Goal: Check status: Check status

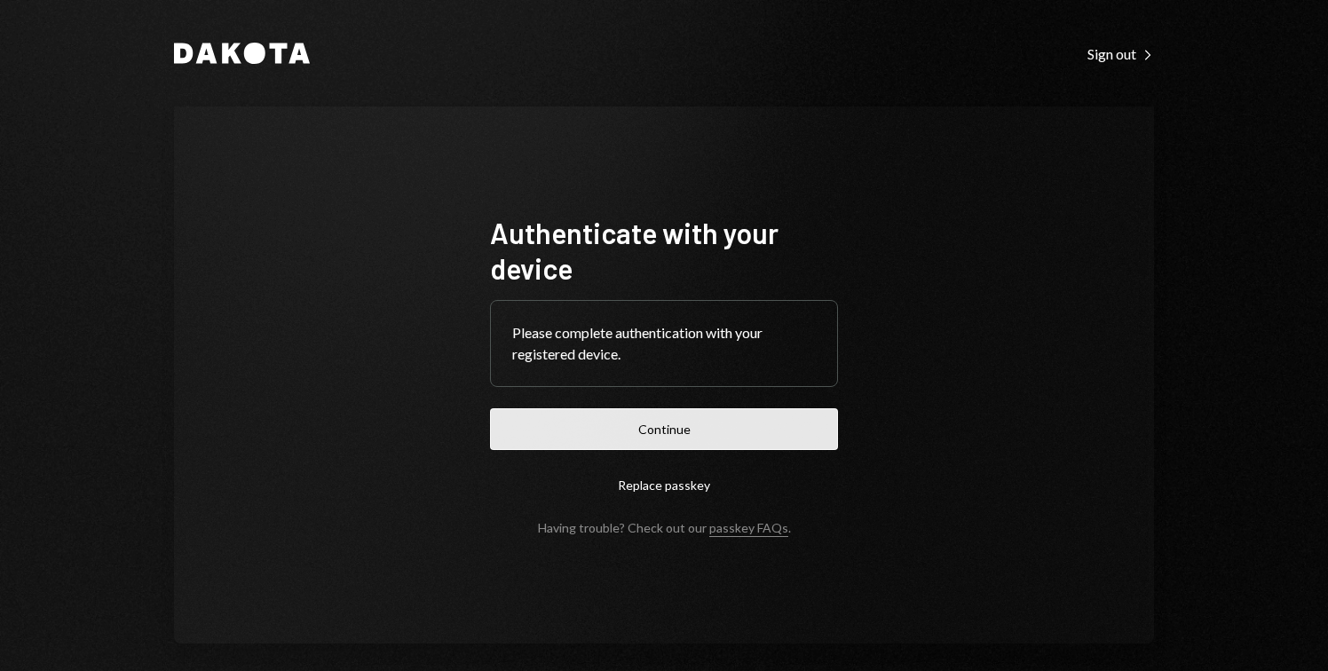
click at [684, 435] on button "Continue" at bounding box center [664, 429] width 348 height 42
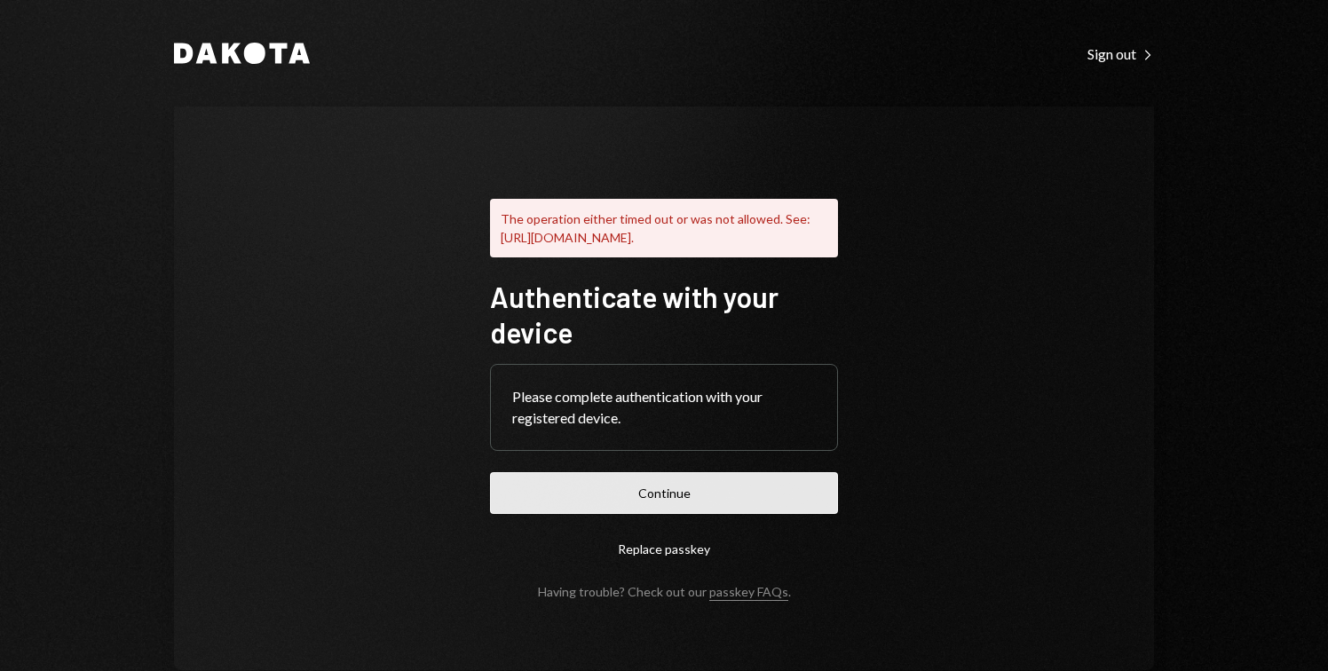
click at [648, 509] on button "Continue" at bounding box center [664, 493] width 348 height 42
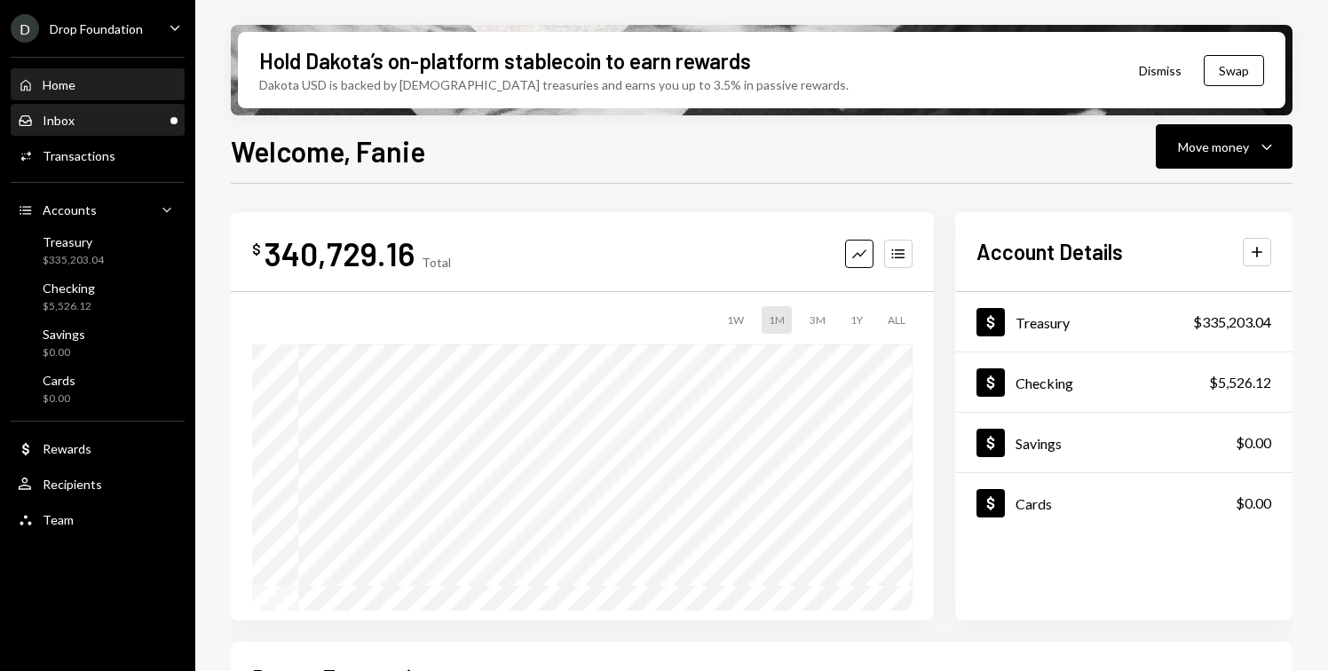
click at [114, 106] on div "Inbox Inbox" at bounding box center [98, 121] width 160 height 30
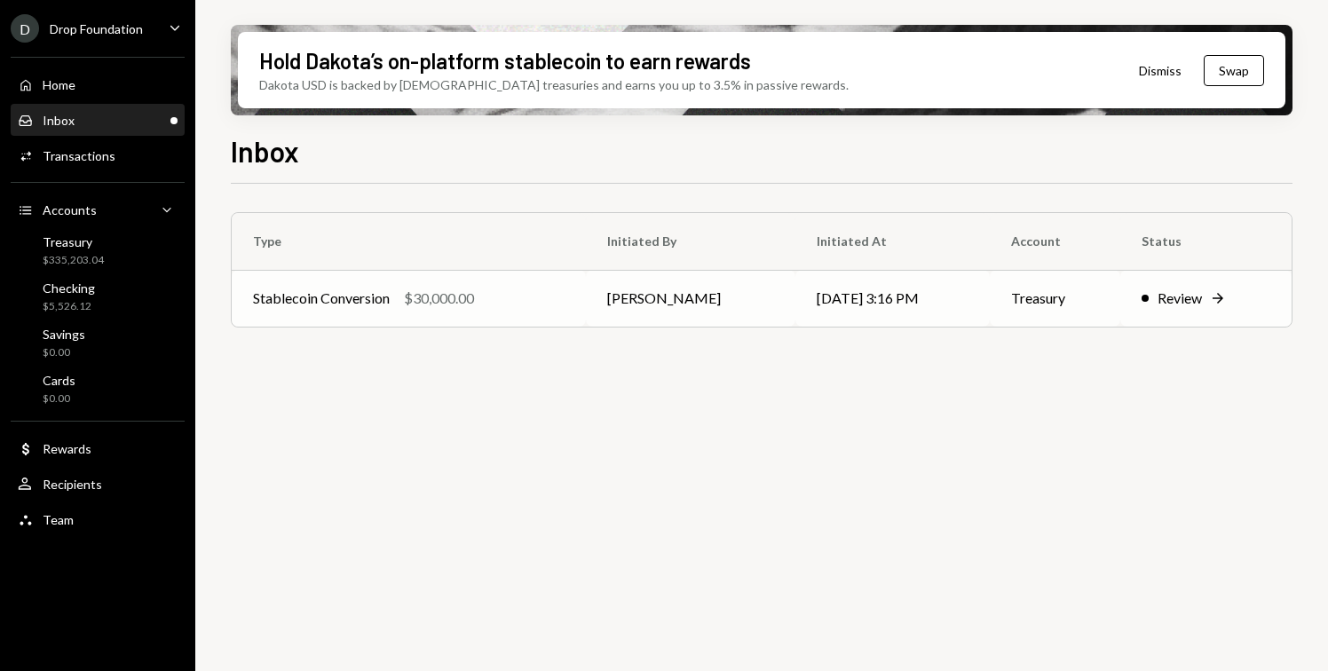
click at [499, 287] on td "Stablecoin Conversion $30,000.00" at bounding box center [409, 298] width 354 height 57
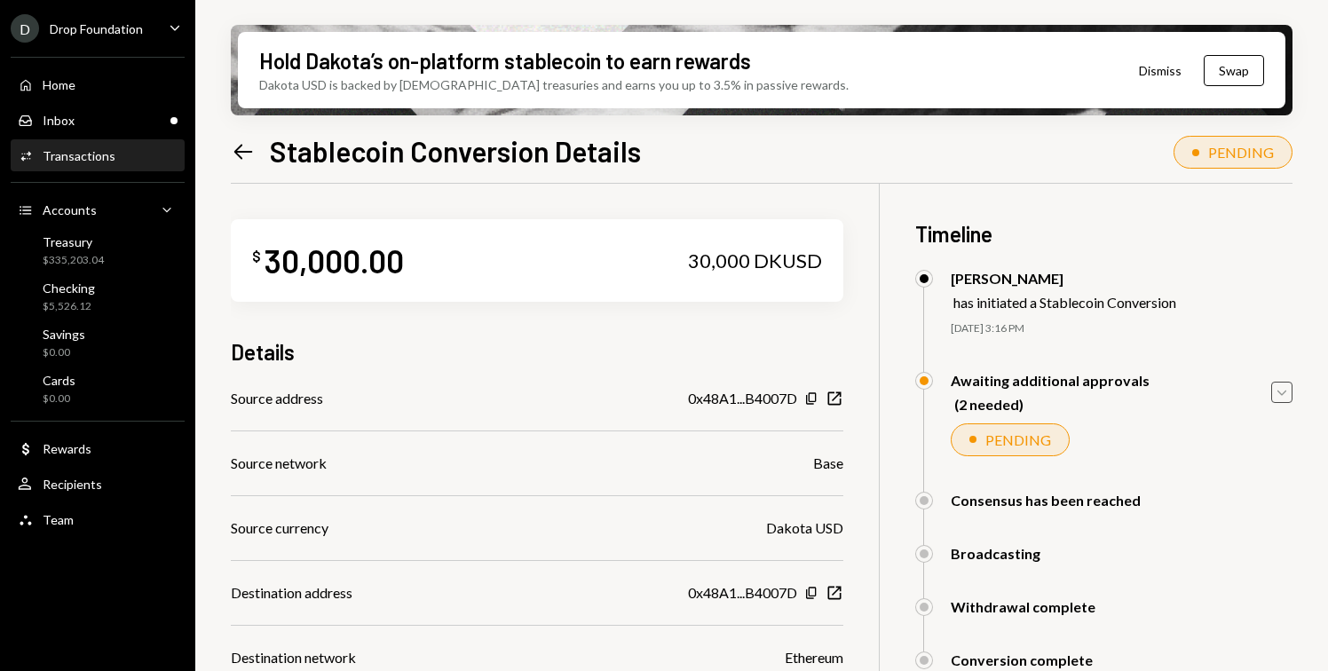
click at [1280, 388] on icon "Caret Down" at bounding box center [1282, 392] width 20 height 20
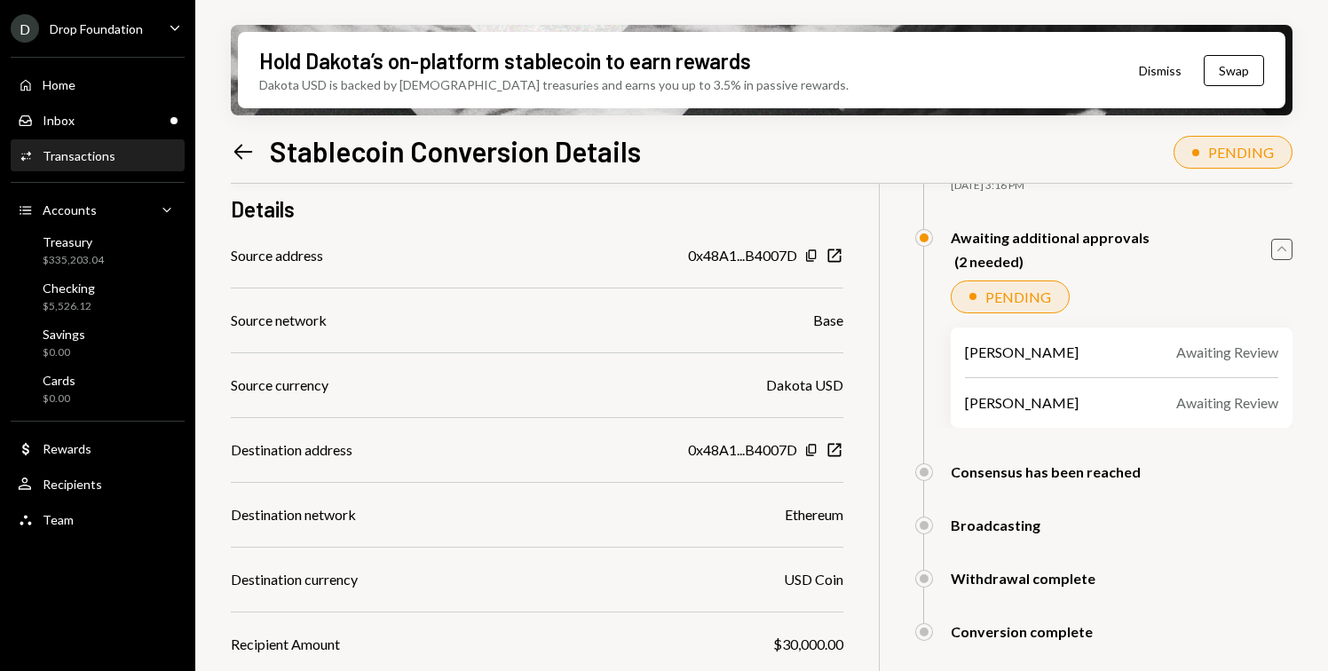
scroll to position [370, 0]
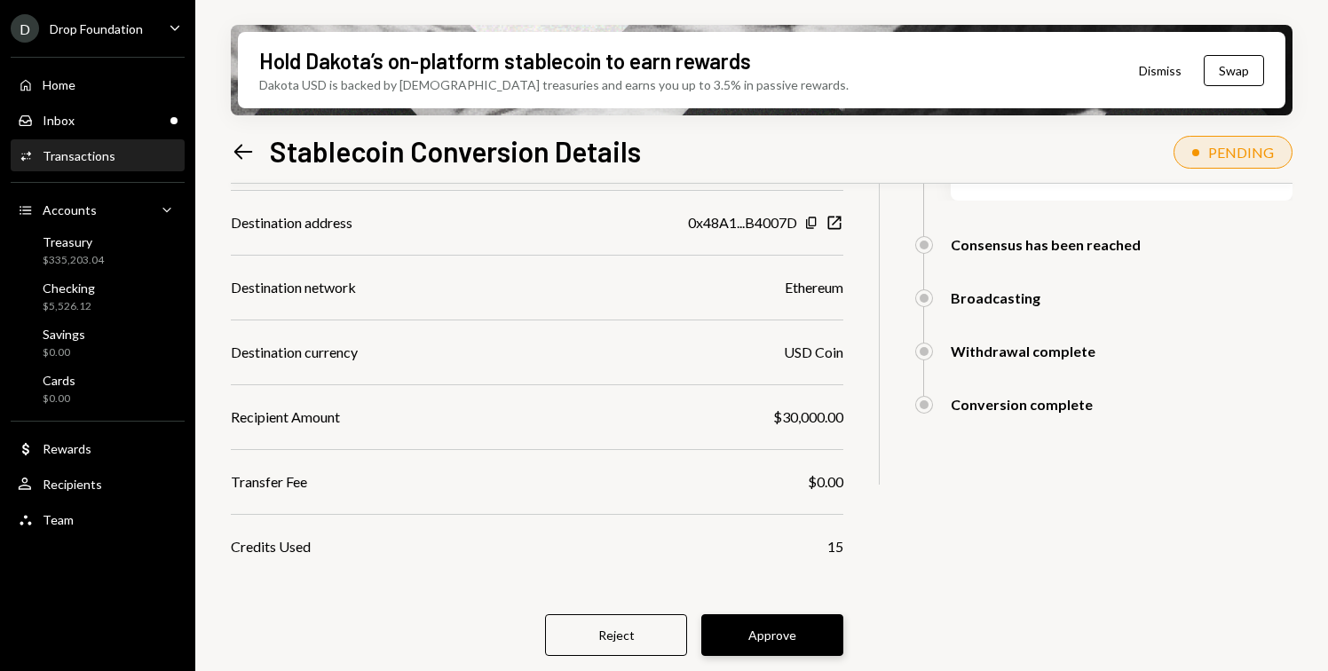
click at [770, 625] on button "Approve" at bounding box center [772, 635] width 142 height 42
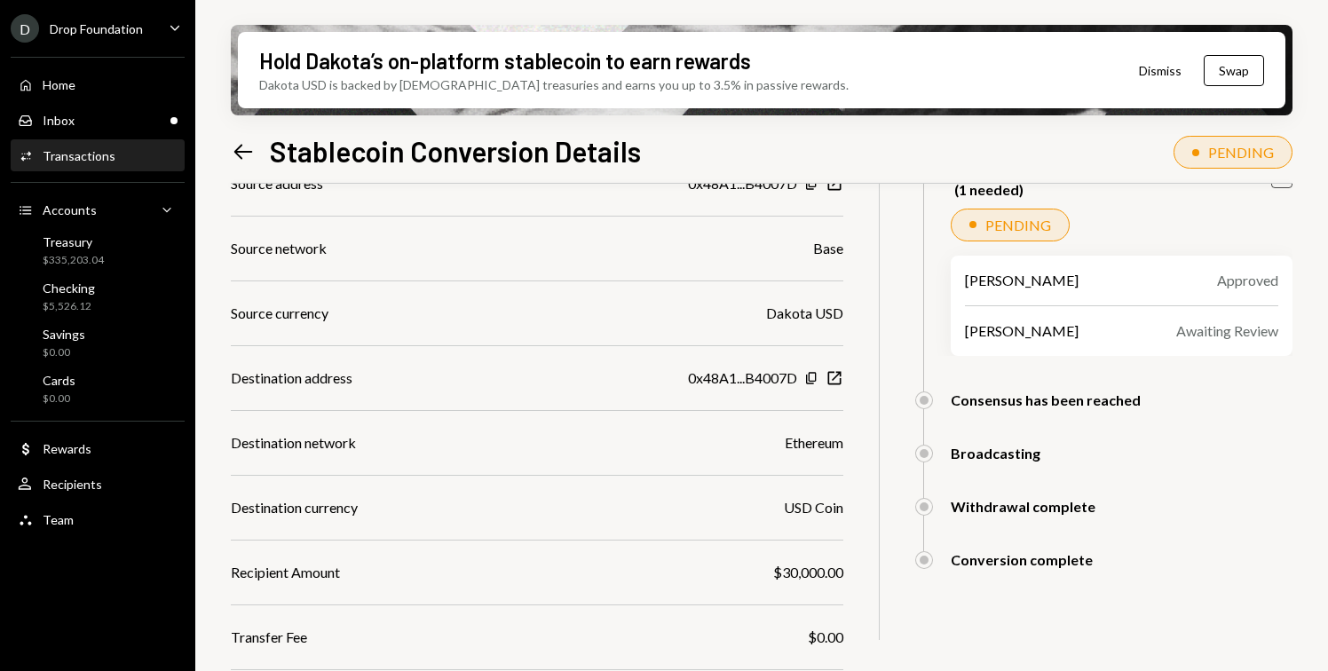
scroll to position [215, 0]
click at [124, 128] on div "Inbox Inbox" at bounding box center [98, 121] width 160 height 30
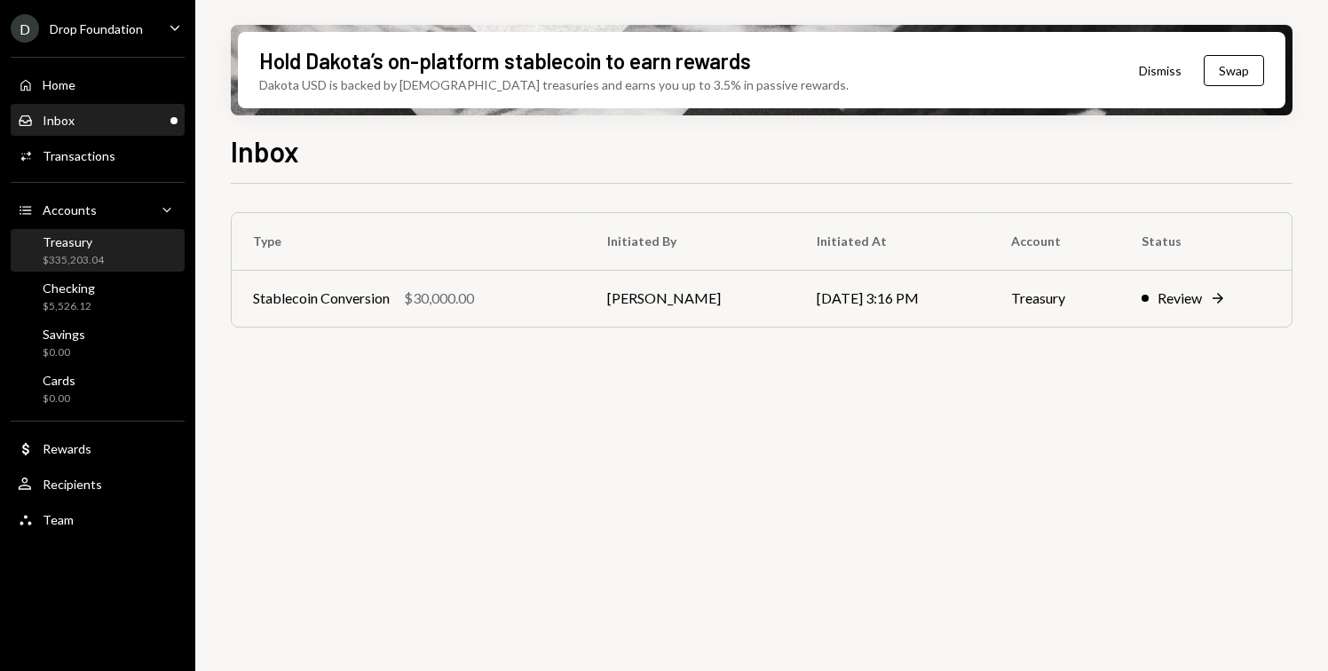
click at [103, 243] on div "Treasury $335,203.04" at bounding box center [98, 251] width 160 height 34
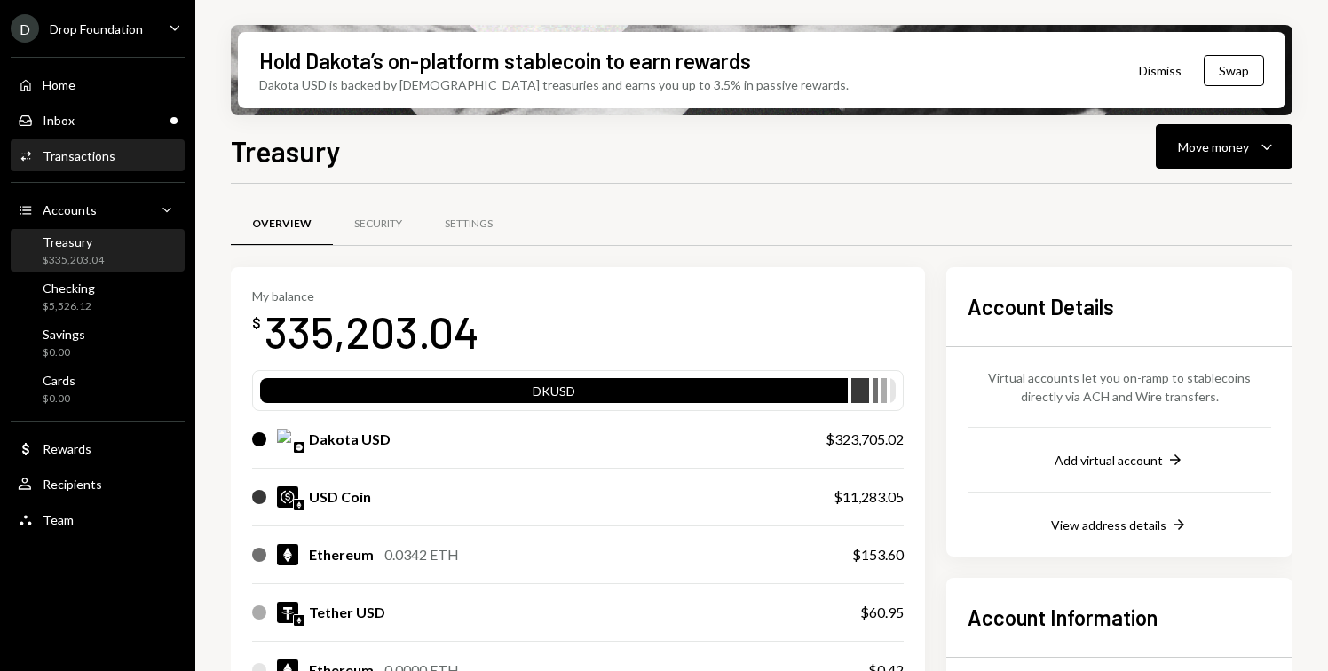
click at [118, 169] on div "Activities Transactions" at bounding box center [98, 156] width 160 height 30
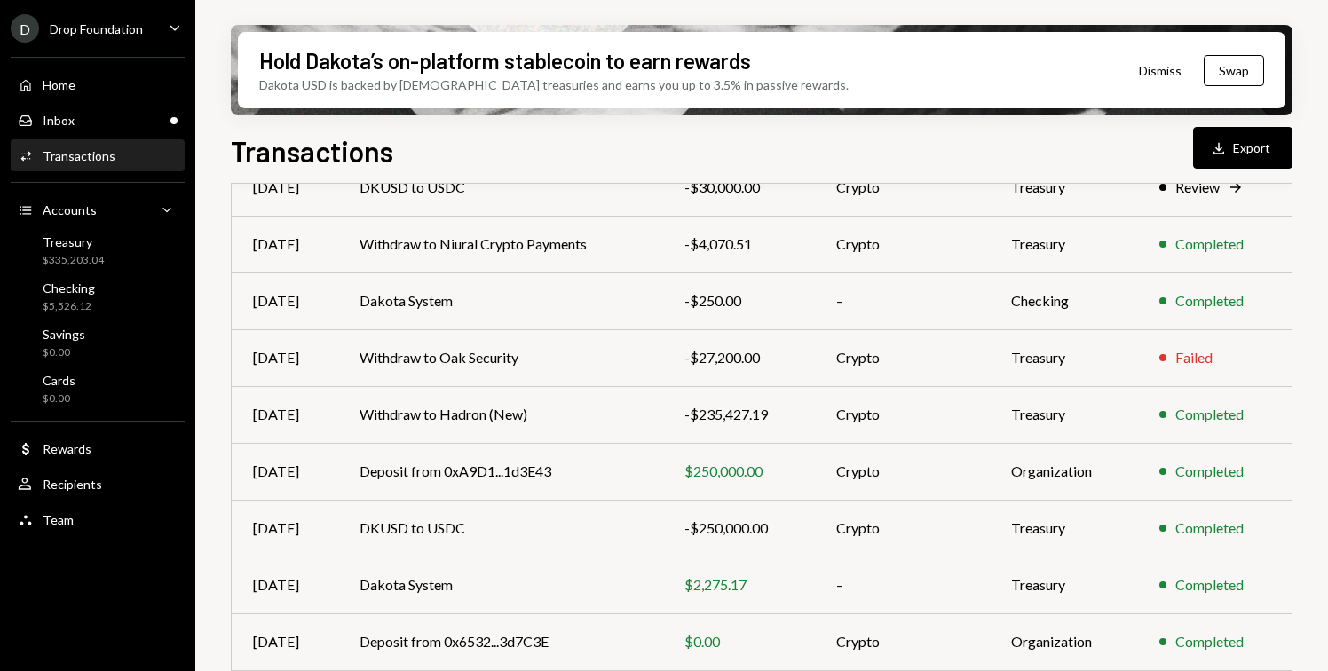
scroll to position [234, 0]
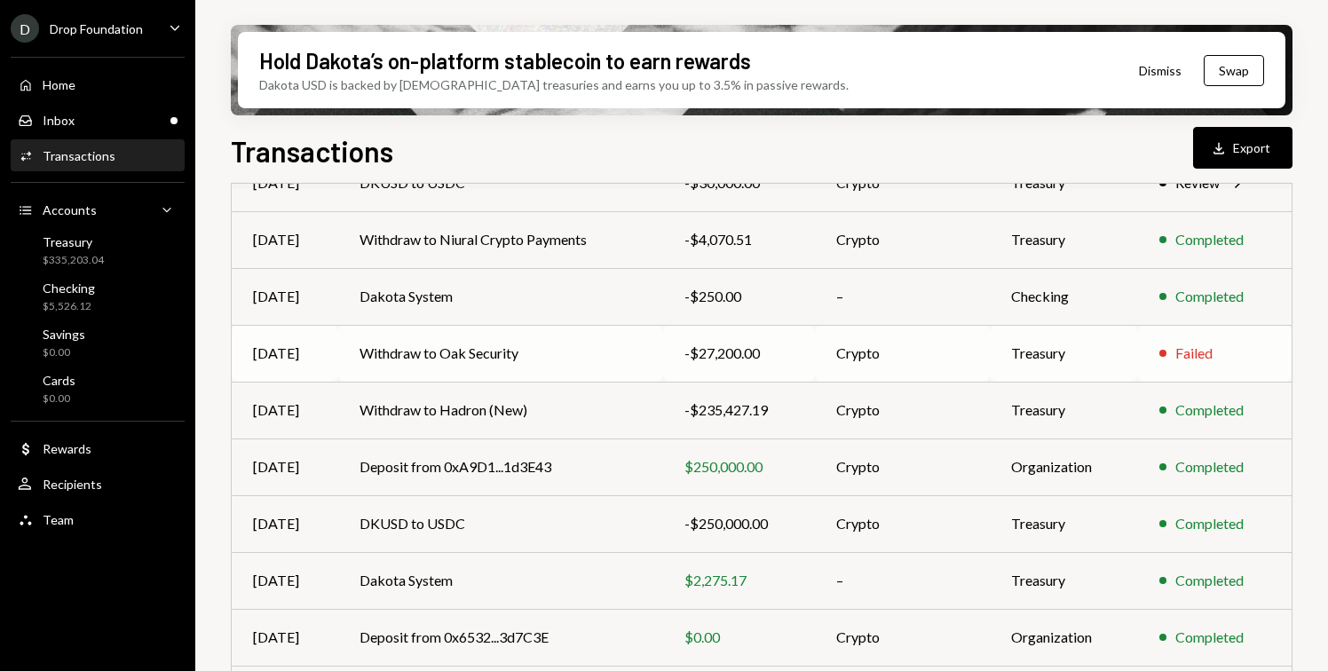
click at [580, 346] on td "Withdraw to Oak Security" at bounding box center [500, 353] width 325 height 57
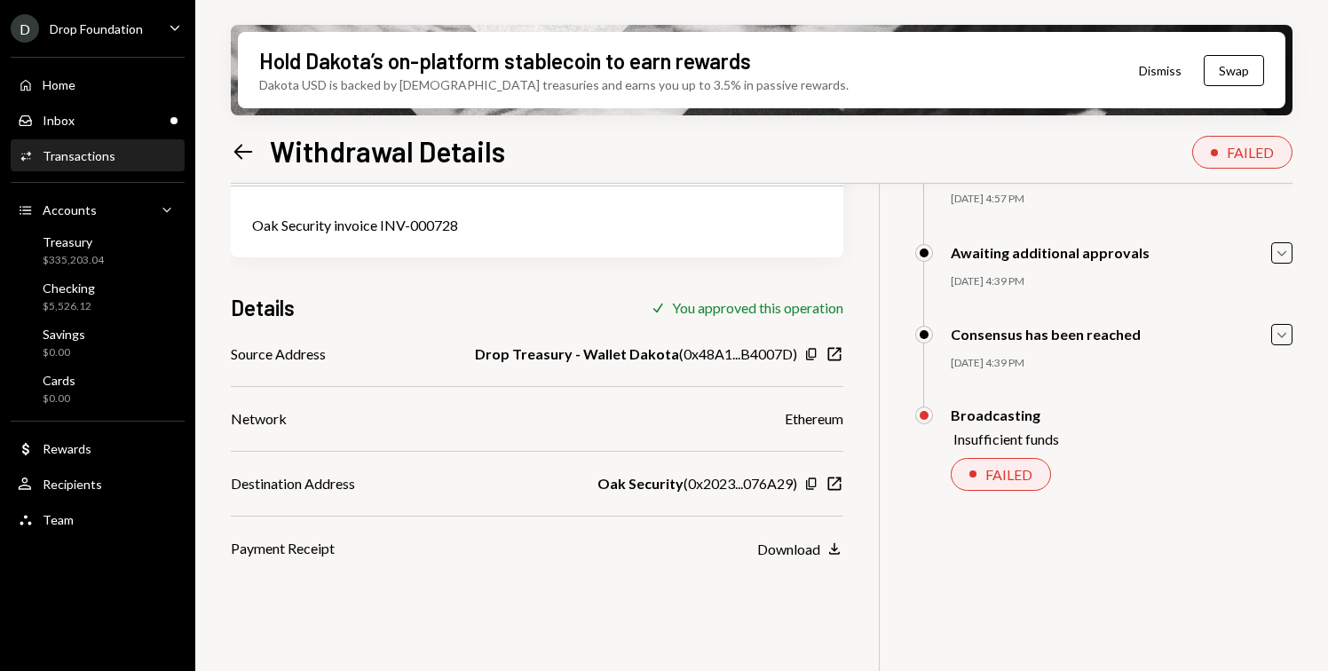
scroll to position [142, 0]
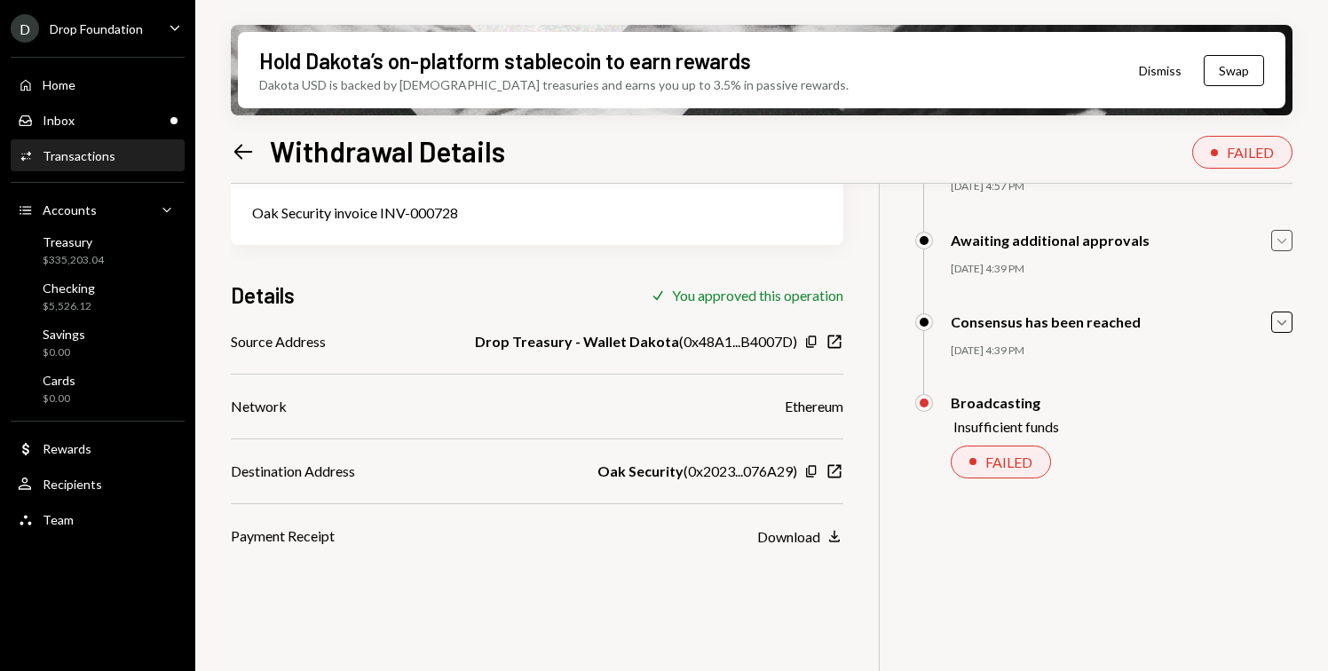
click at [1278, 244] on icon "Caret Down" at bounding box center [1282, 241] width 20 height 20
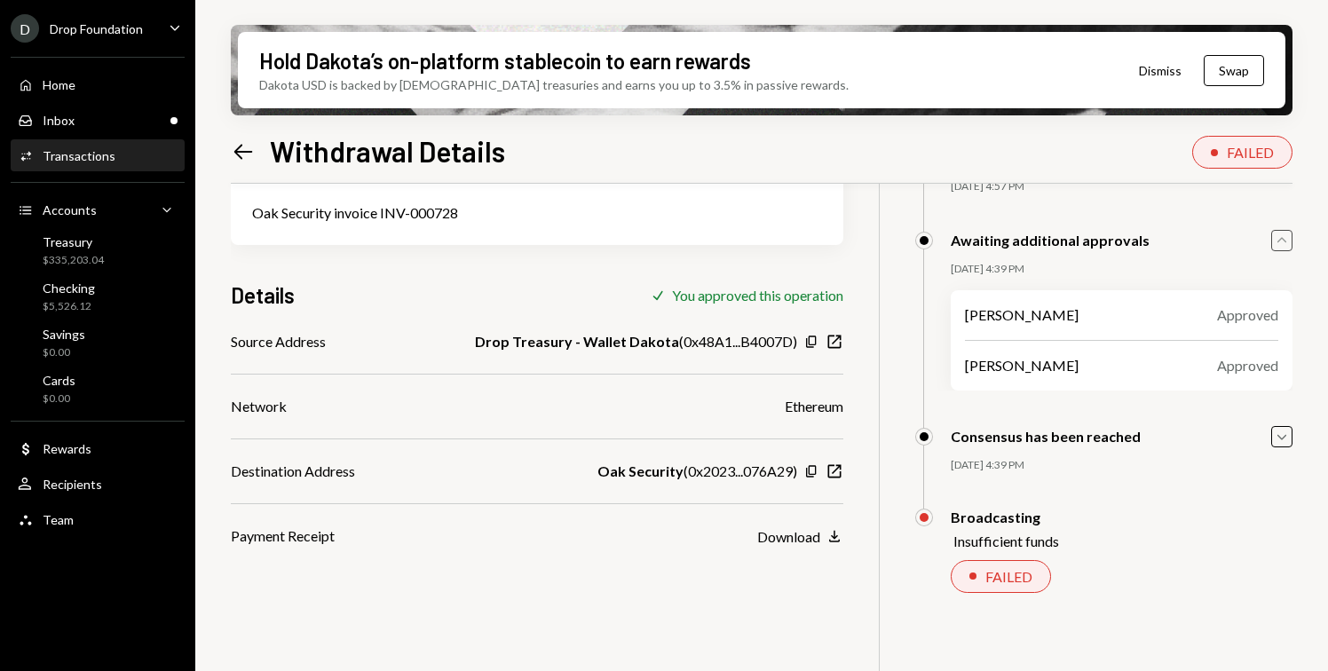
click at [1278, 244] on icon "Caret Up" at bounding box center [1282, 241] width 20 height 20
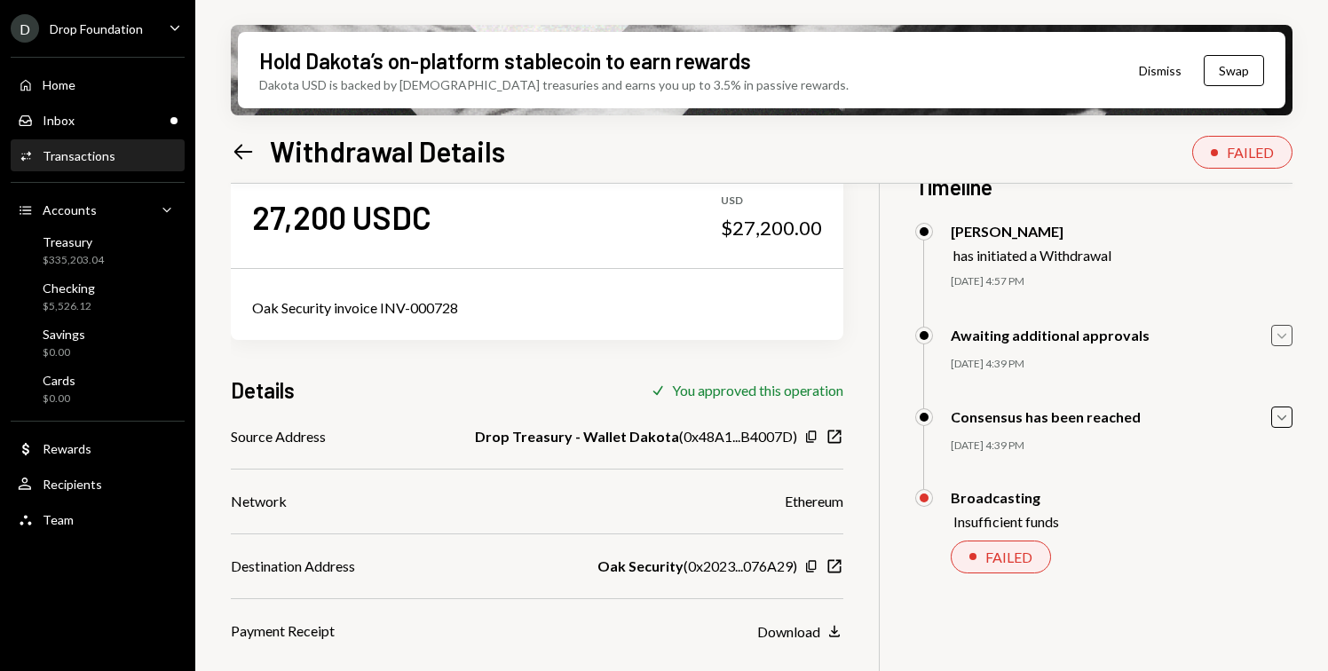
scroll to position [0, 0]
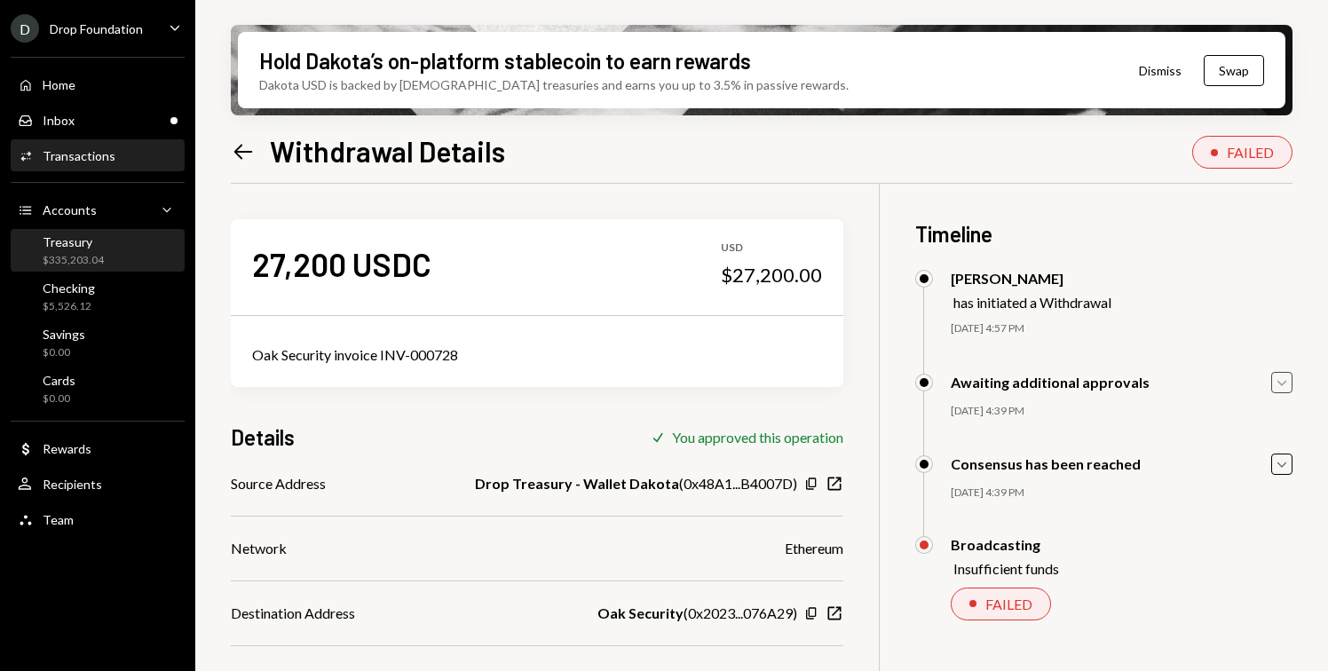
click at [129, 261] on div "Treasury $335,203.04" at bounding box center [98, 251] width 160 height 34
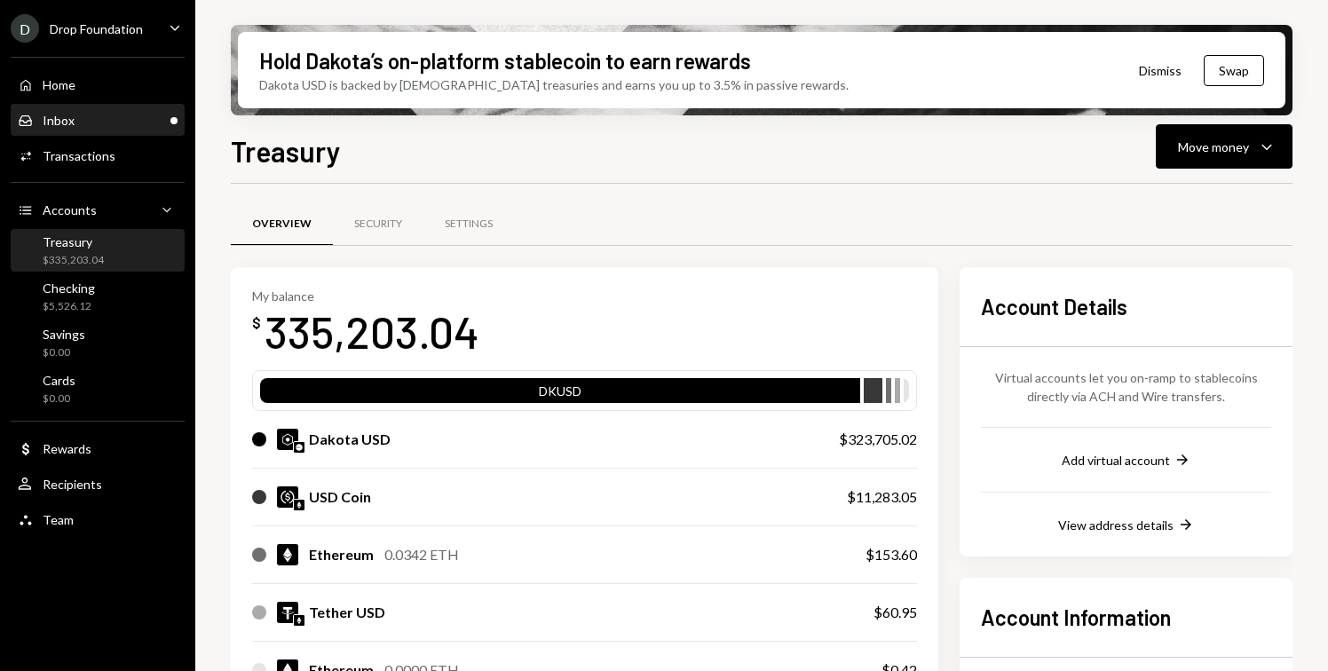
click at [91, 113] on div "Inbox Inbox" at bounding box center [98, 121] width 160 height 16
